Goal: Information Seeking & Learning: Learn about a topic

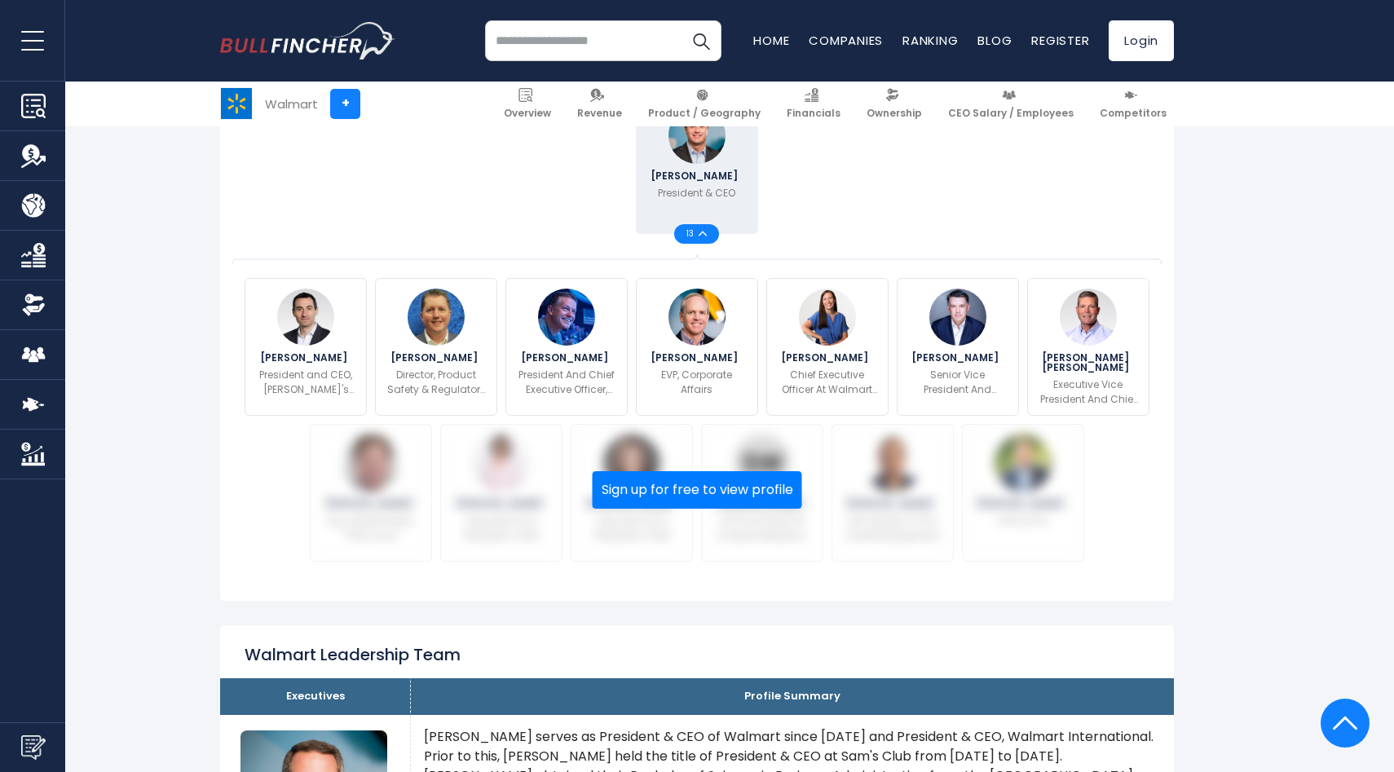
scroll to position [461, 0]
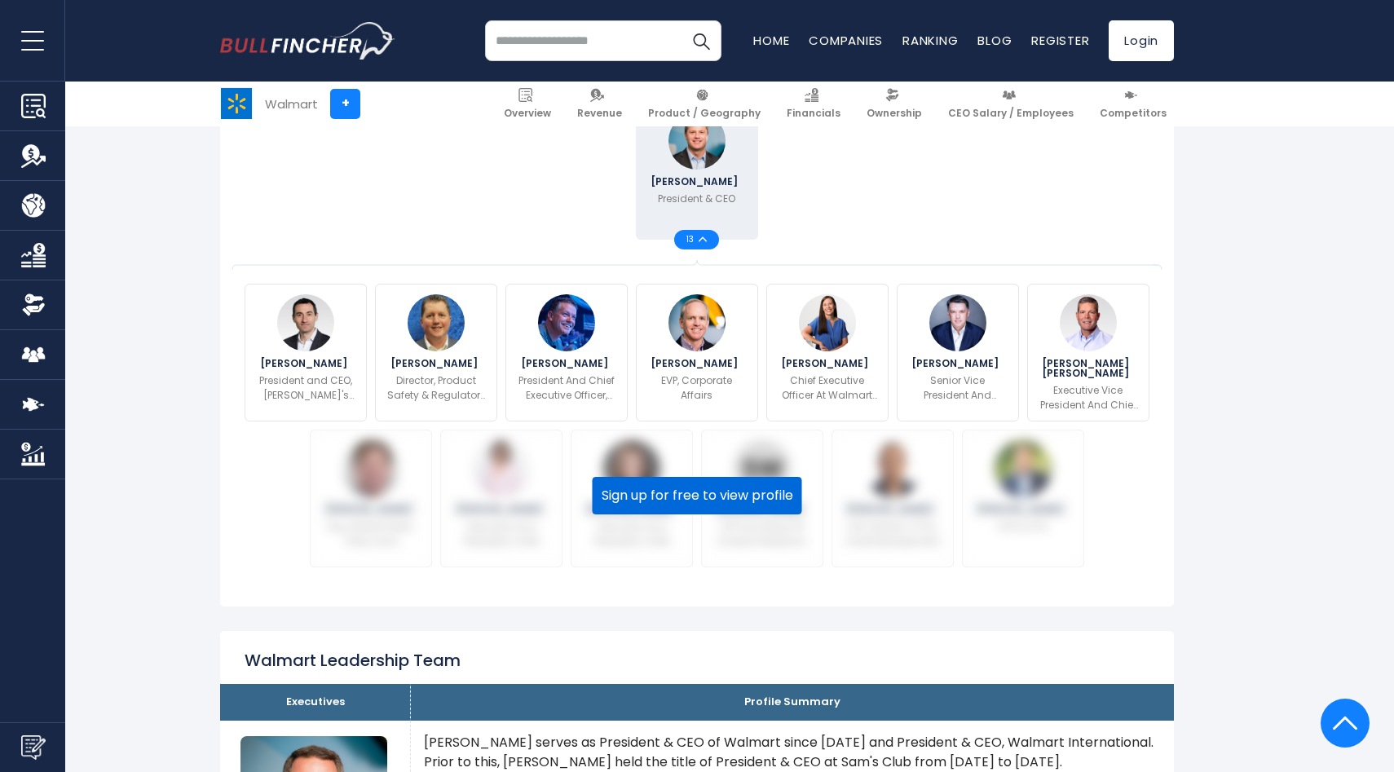
click at [699, 502] on button "Sign up for free to view profile" at bounding box center [698, 496] width 210 height 38
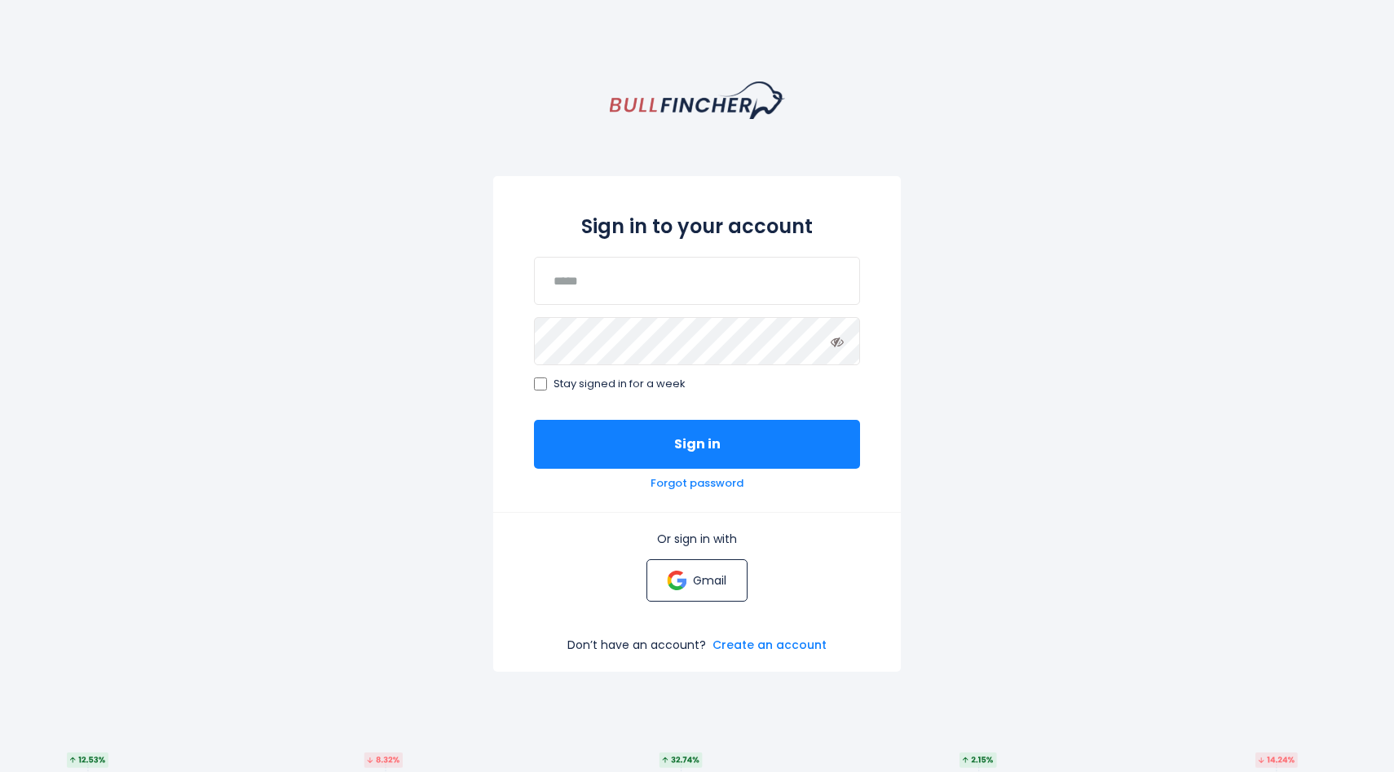
click at [711, 576] on p "Gmail" at bounding box center [709, 580] width 33 height 15
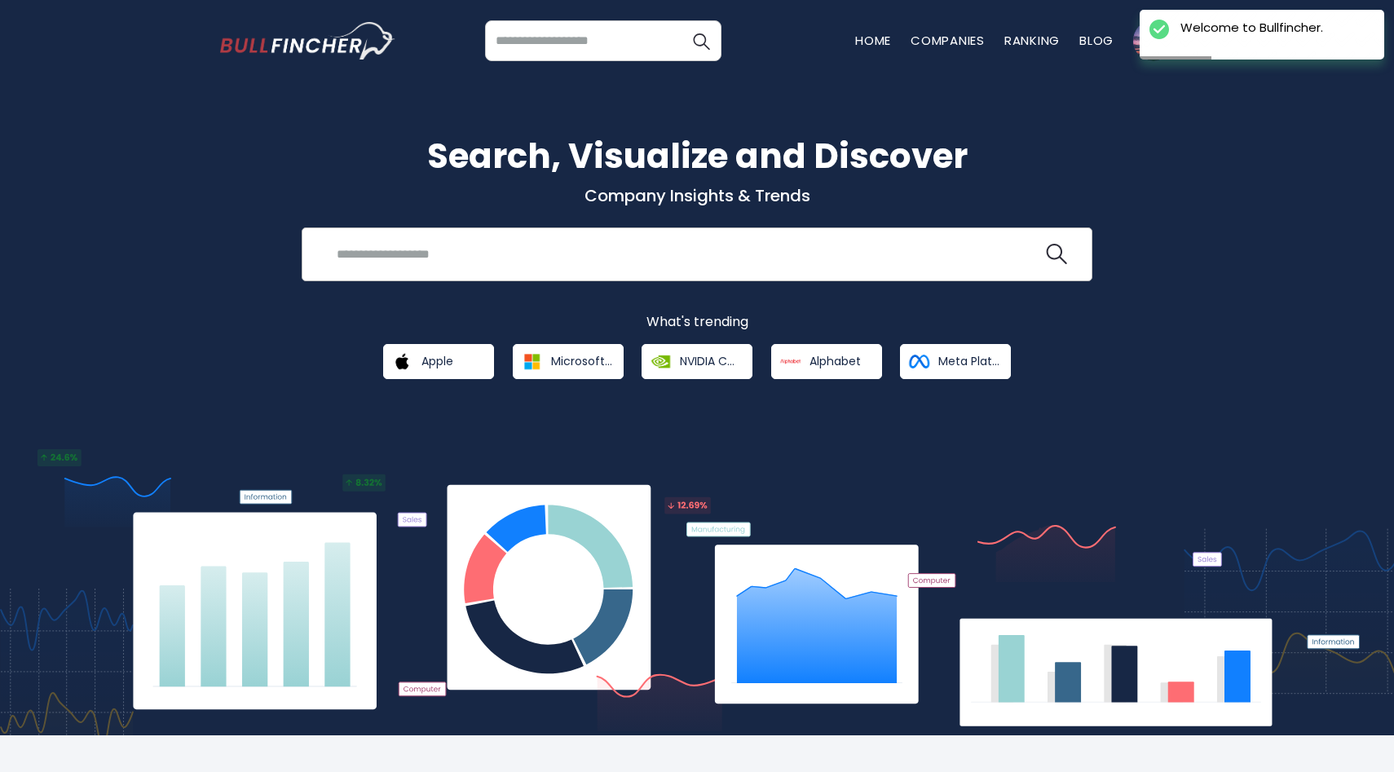
click at [510, 258] on input "search" at bounding box center [685, 254] width 716 height 30
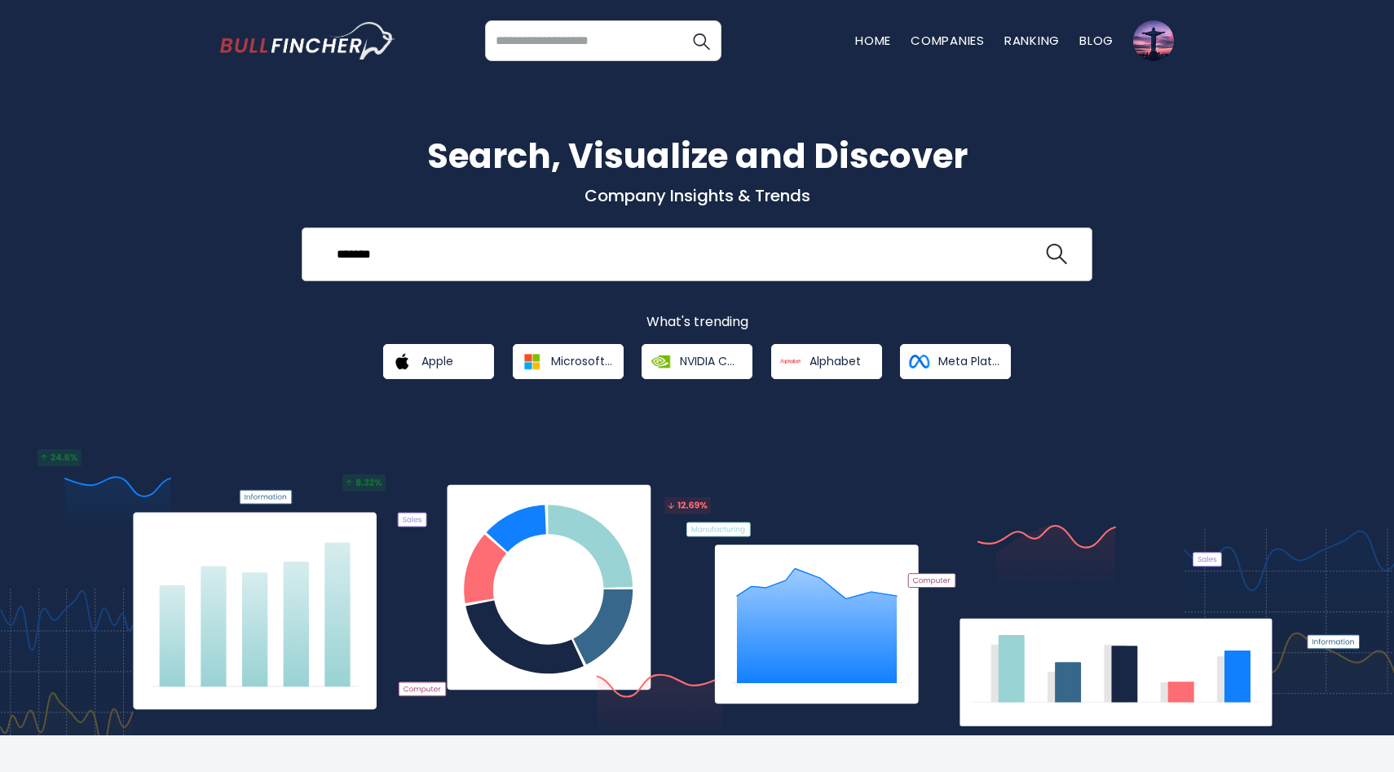
type input "*******"
click at [1046, 244] on button at bounding box center [1056, 254] width 21 height 21
click at [1034, 244] on input "*******" at bounding box center [685, 254] width 716 height 30
click at [1066, 257] on img "search icon" at bounding box center [1056, 254] width 21 height 21
click at [1054, 250] on img "search icon" at bounding box center [1056, 254] width 21 height 21
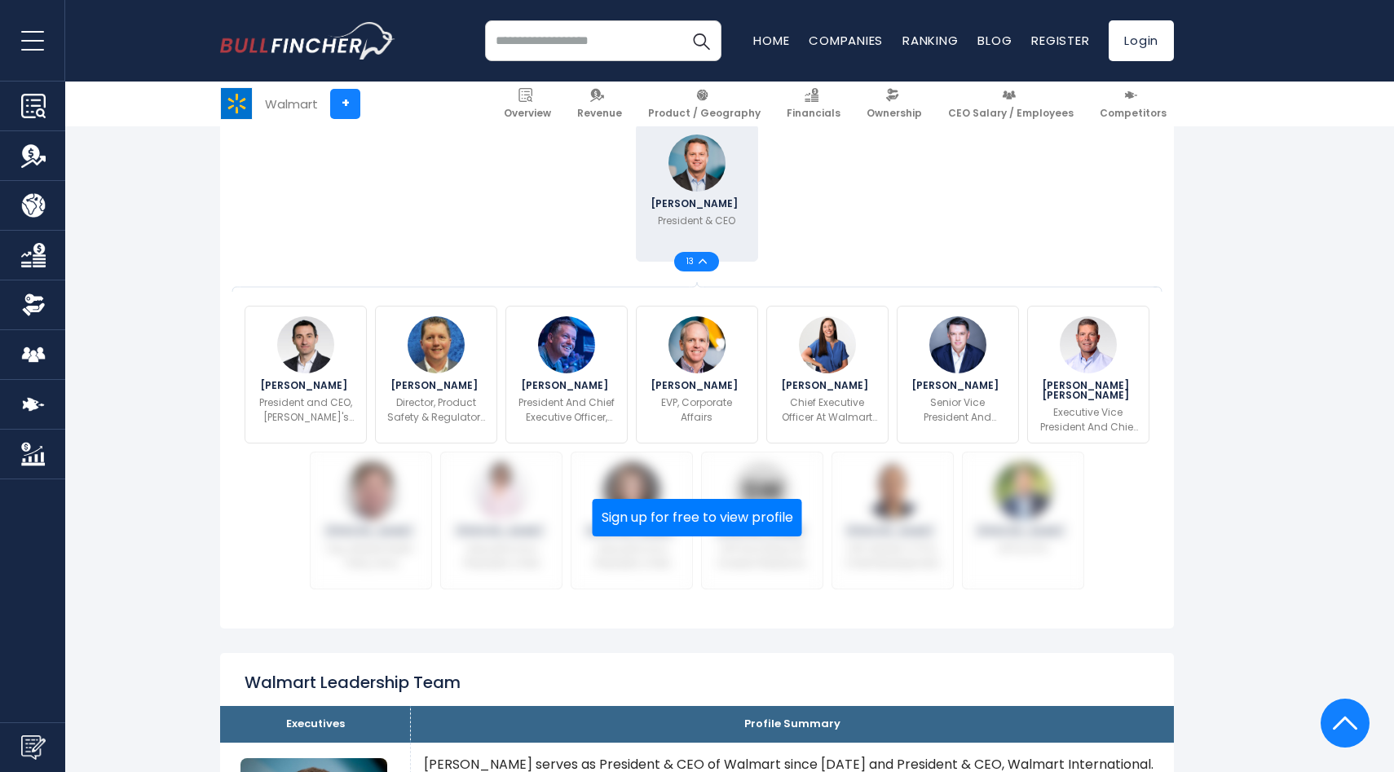
scroll to position [448, 0]
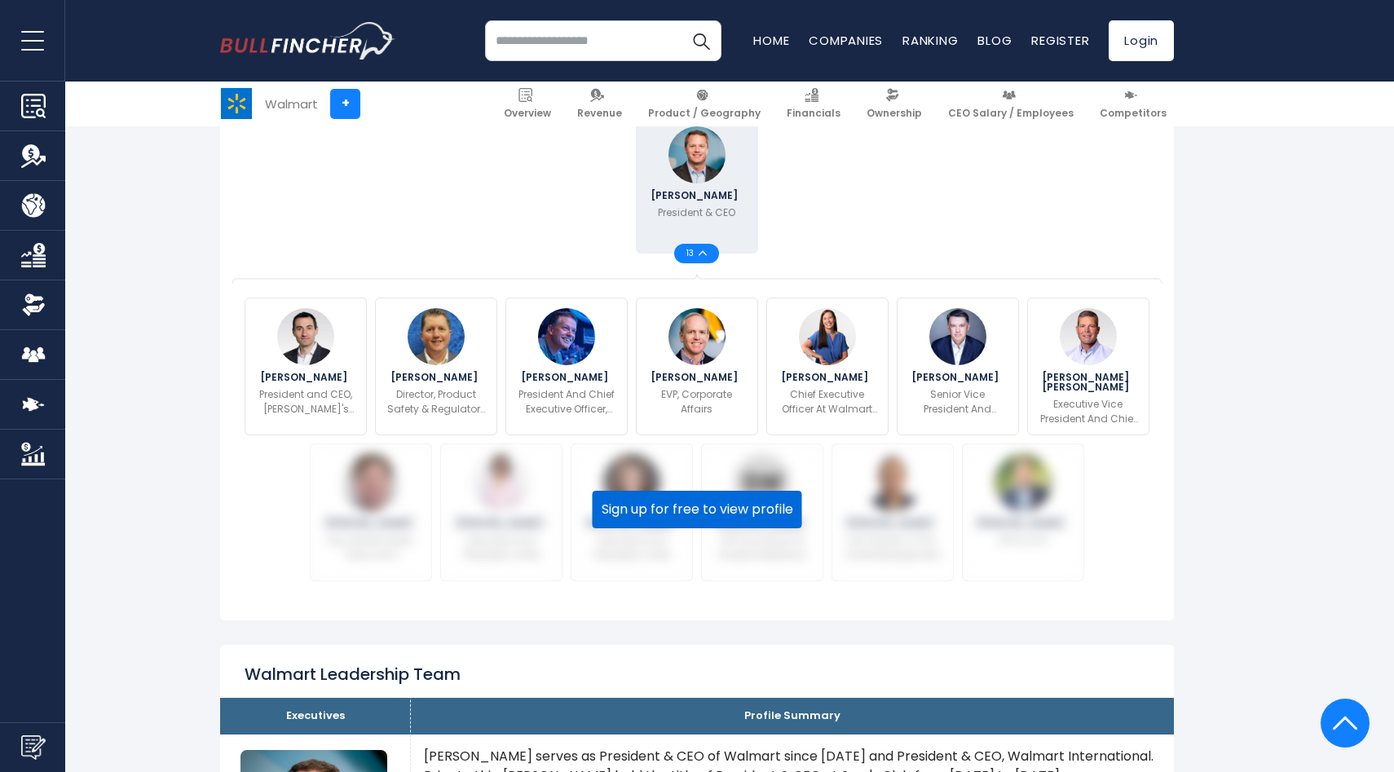
click at [762, 508] on button "Sign up for free to view profile" at bounding box center [698, 510] width 210 height 38
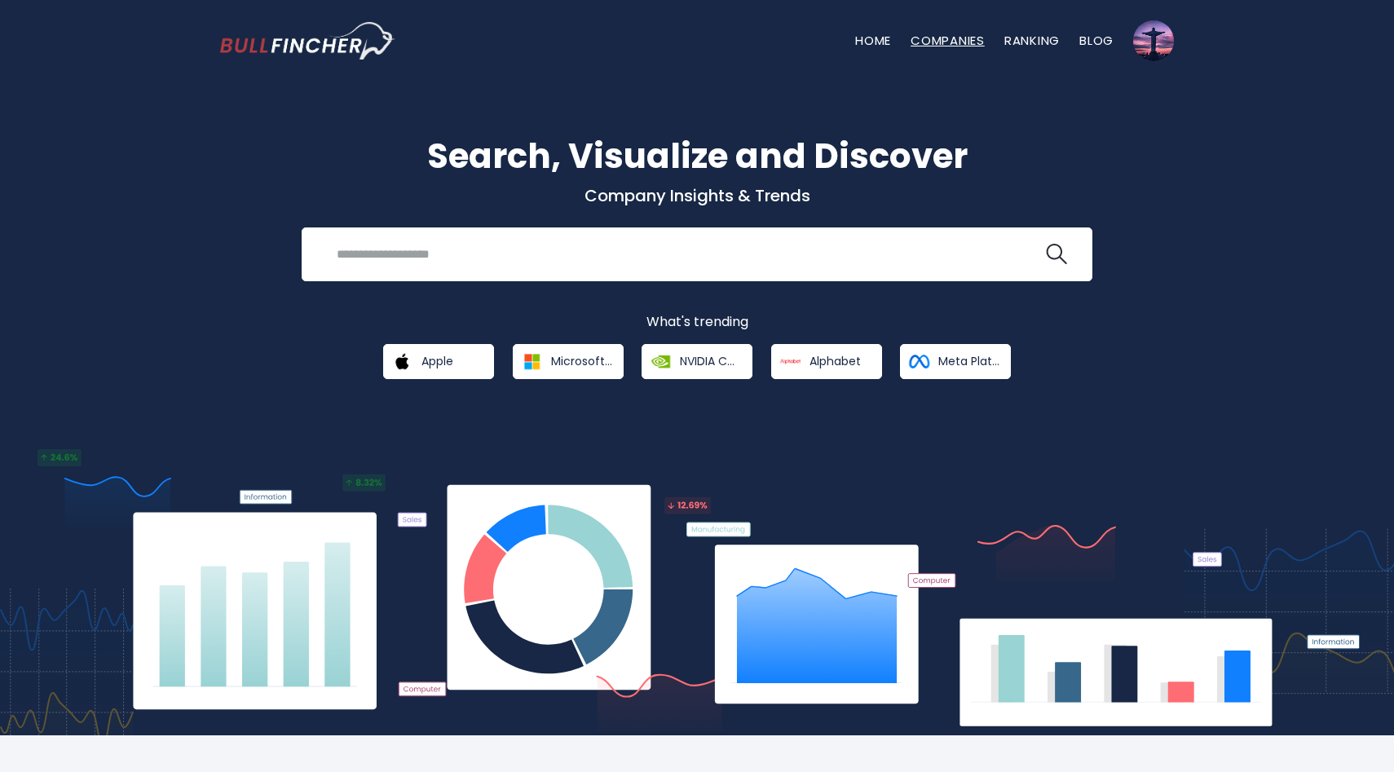
click at [927, 38] on link "Companies" at bounding box center [948, 40] width 74 height 17
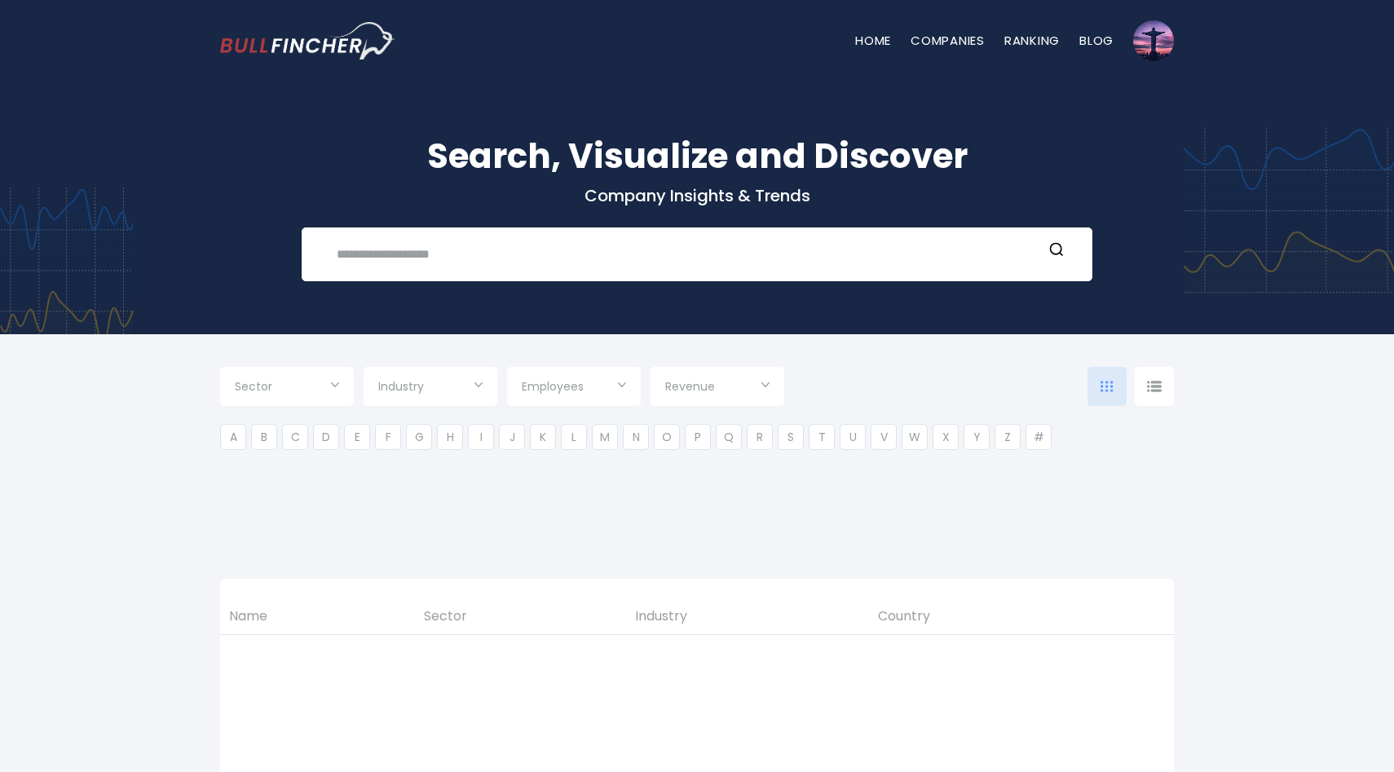
type input "***"
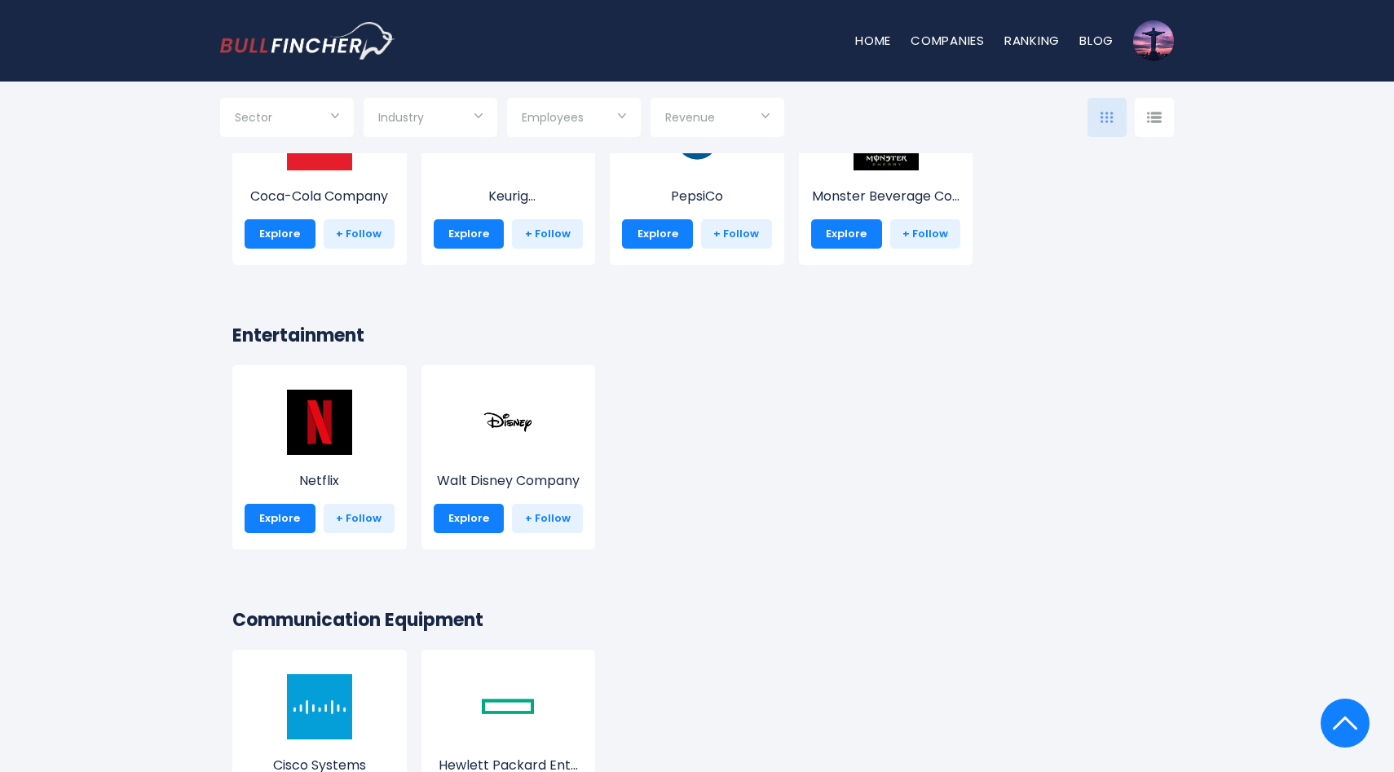
scroll to position [4485, 0]
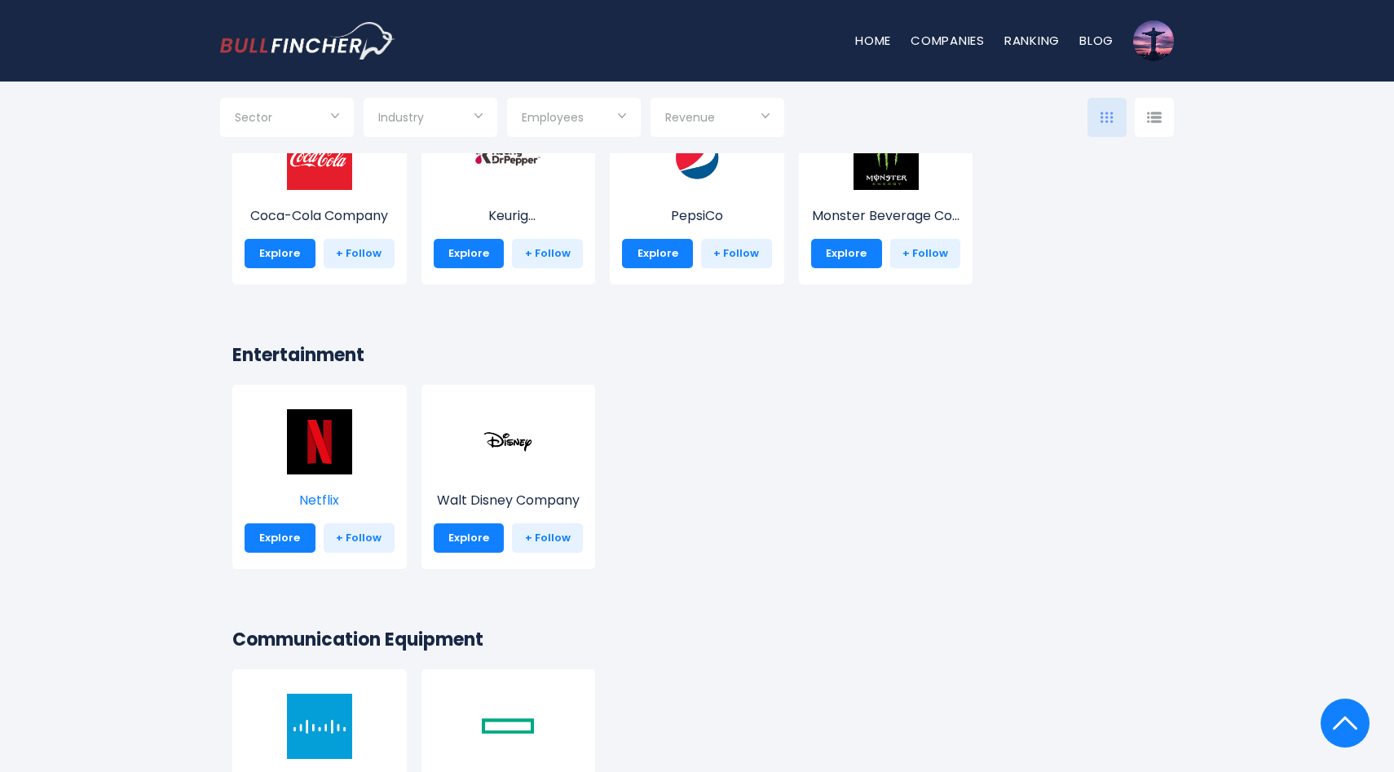
click at [334, 433] on img at bounding box center [319, 441] width 65 height 65
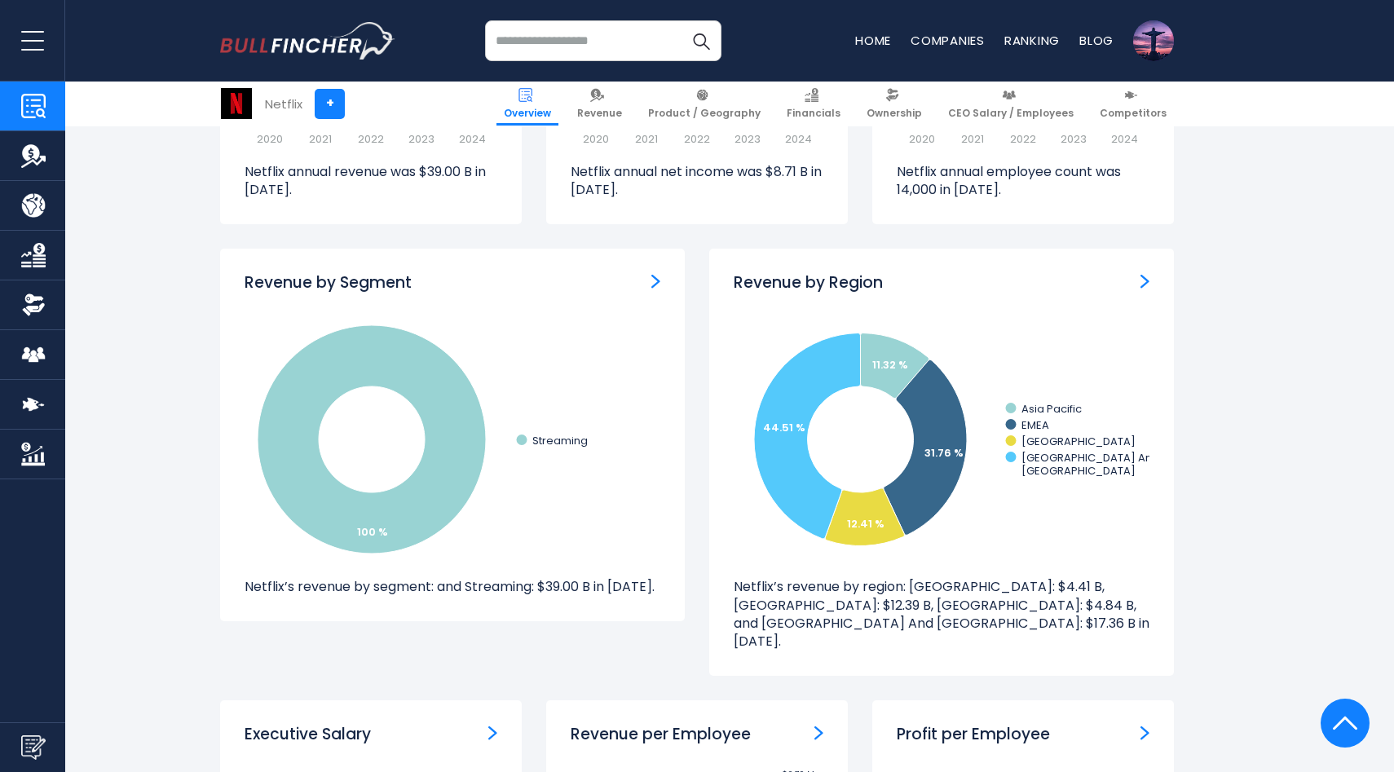
scroll to position [1384, 0]
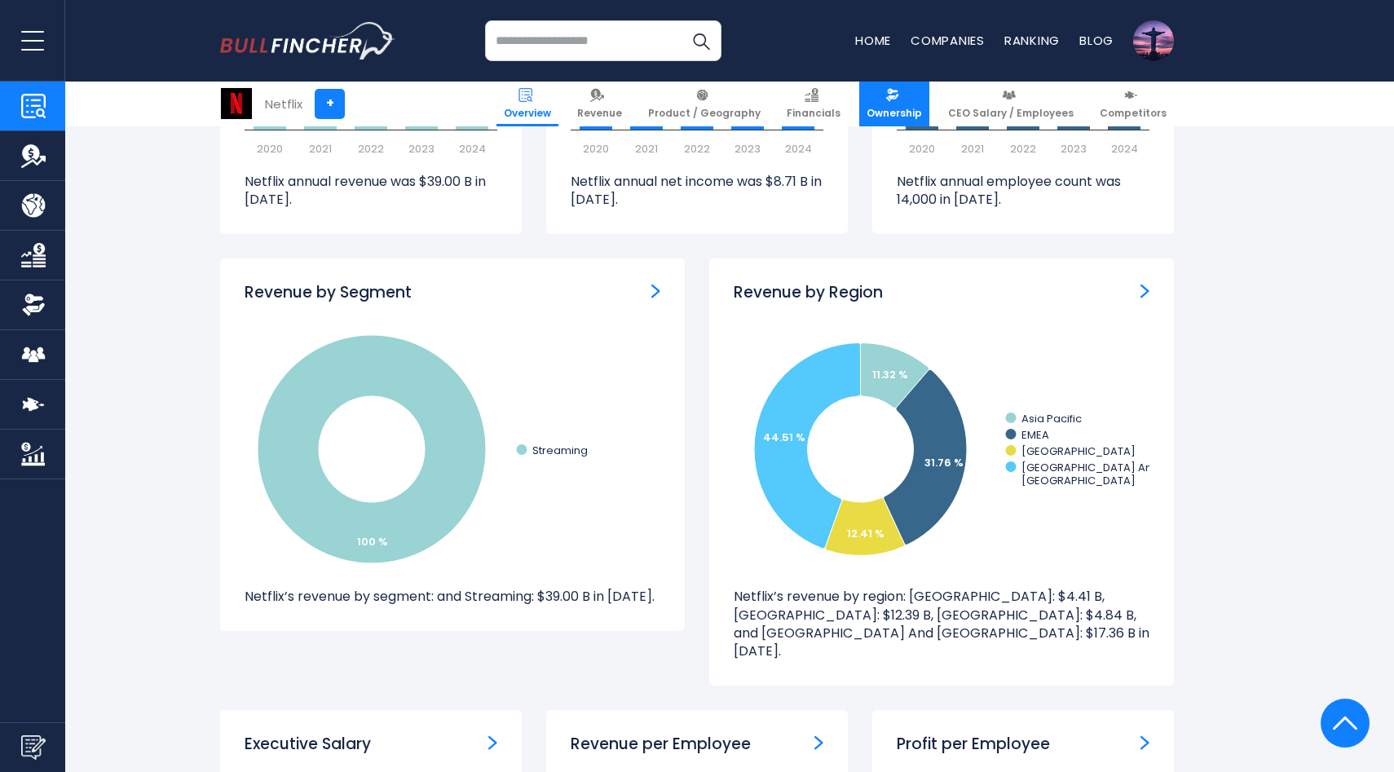
click at [897, 96] on link "Ownership" at bounding box center [894, 104] width 70 height 45
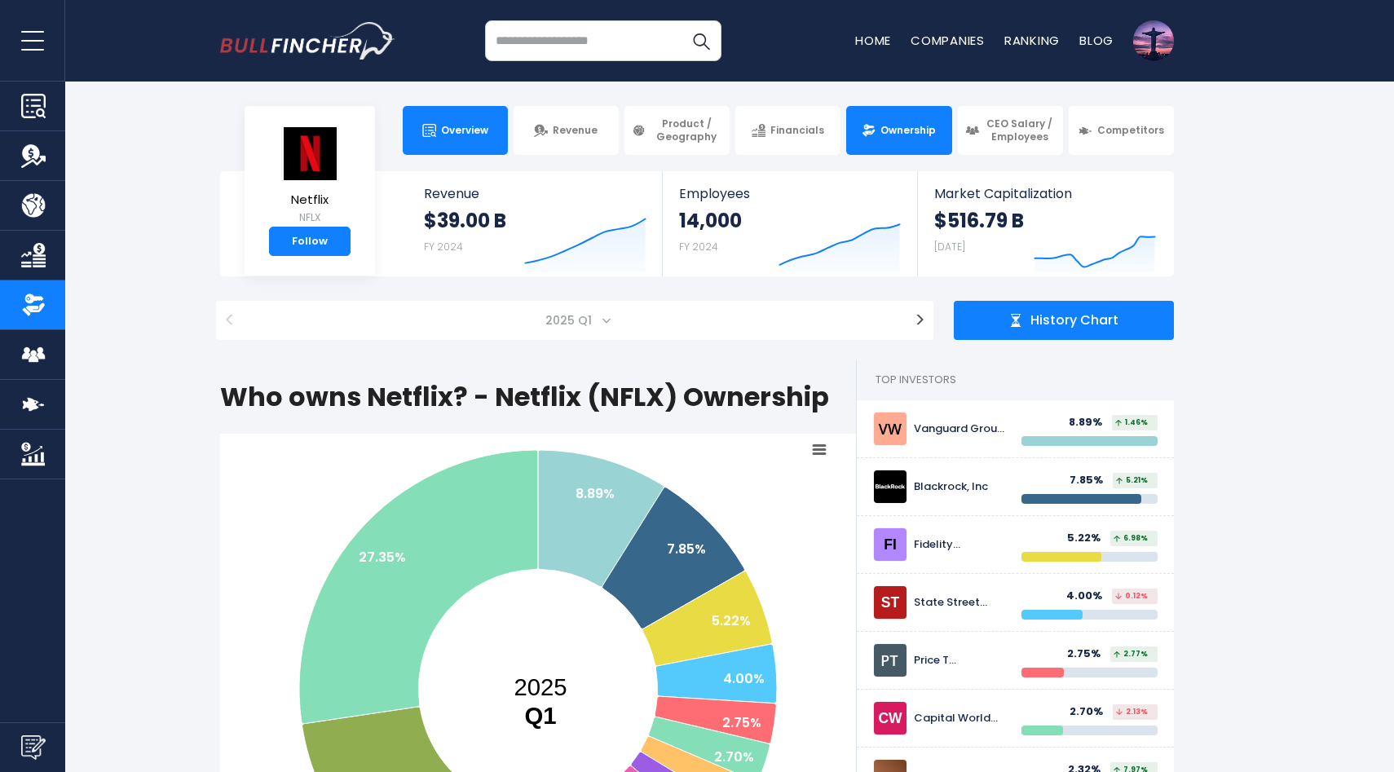
click at [488, 127] on link "Overview" at bounding box center [455, 130] width 105 height 49
click at [470, 127] on span "Overview" at bounding box center [464, 130] width 47 height 13
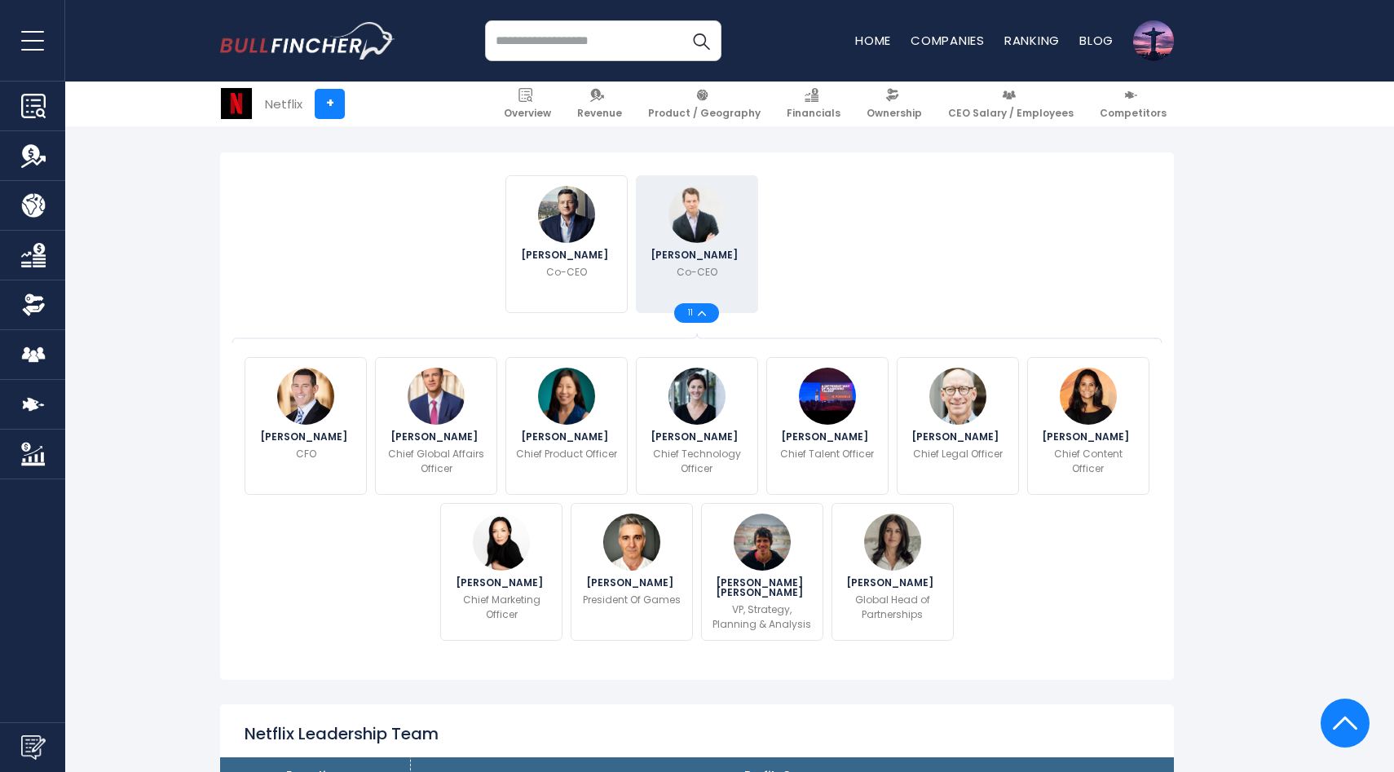
scroll to position [378, 0]
